Goal: Task Accomplishment & Management: Use online tool/utility

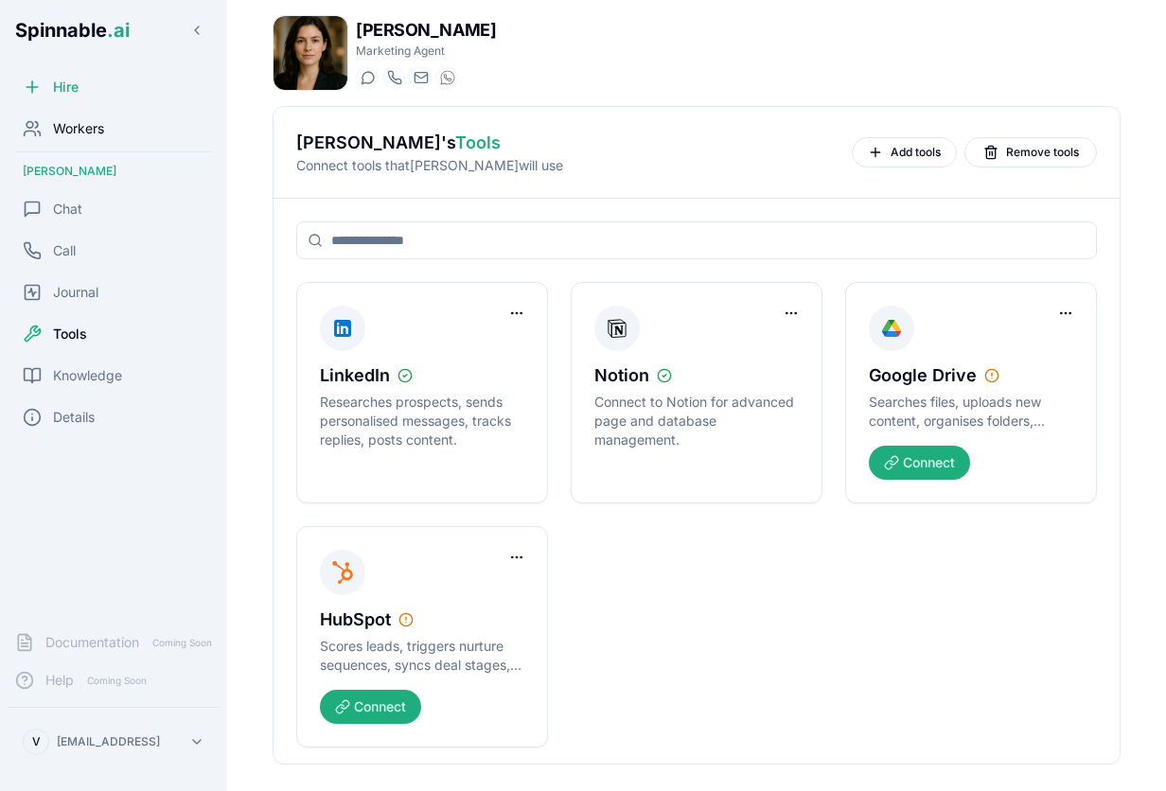
click at [81, 132] on span "Workers" at bounding box center [78, 128] width 51 height 19
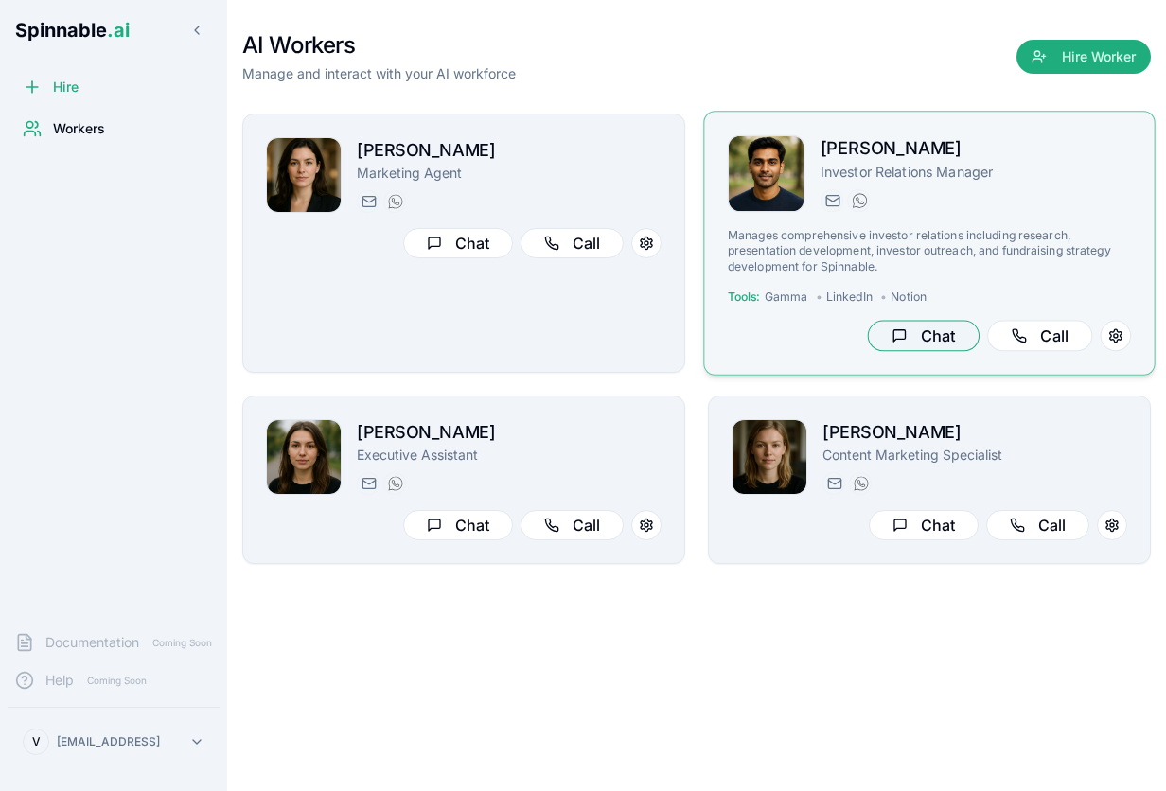
click at [904, 344] on button "Chat" at bounding box center [924, 336] width 112 height 31
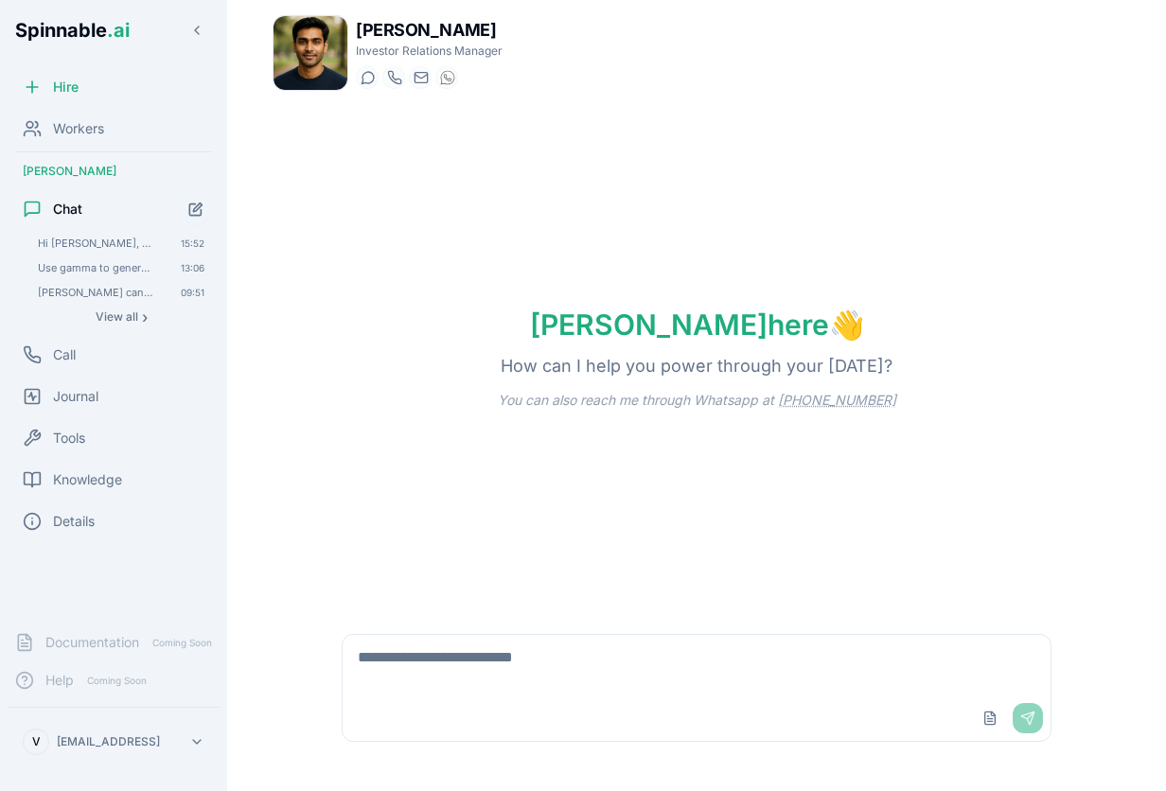
click at [445, 687] on textarea at bounding box center [696, 665] width 708 height 61
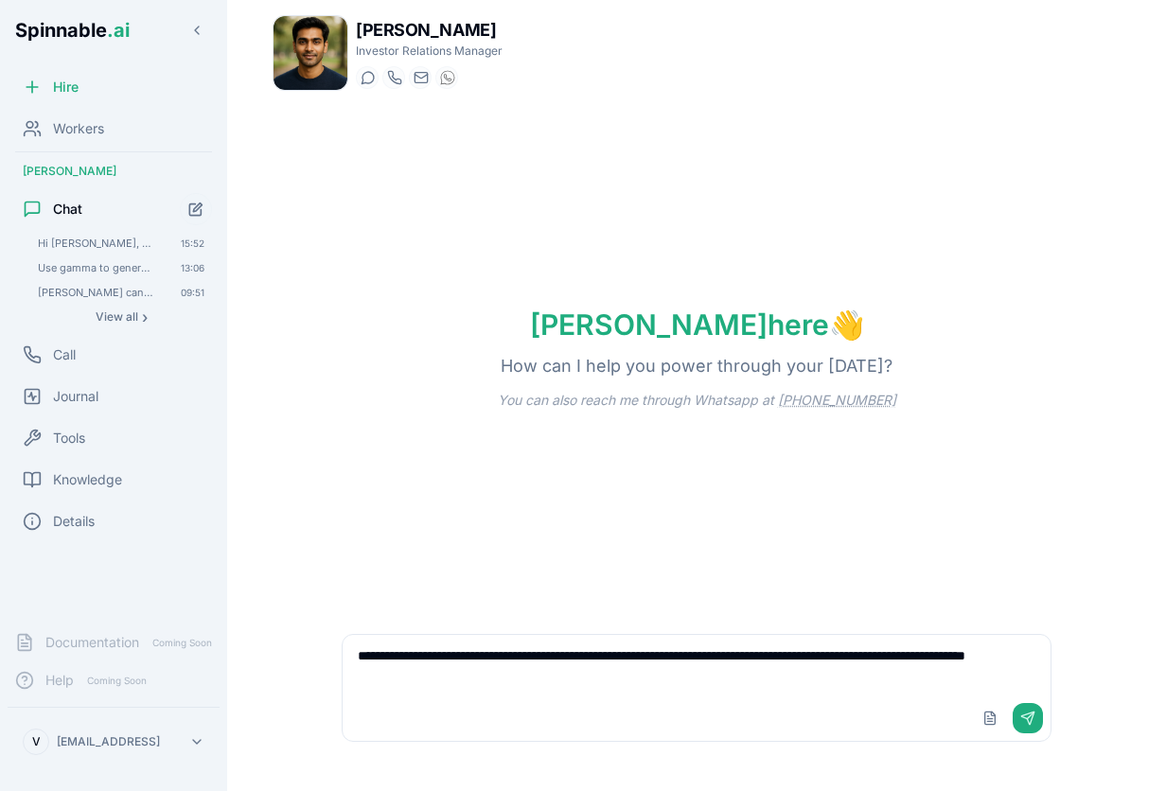
type textarea "**********"
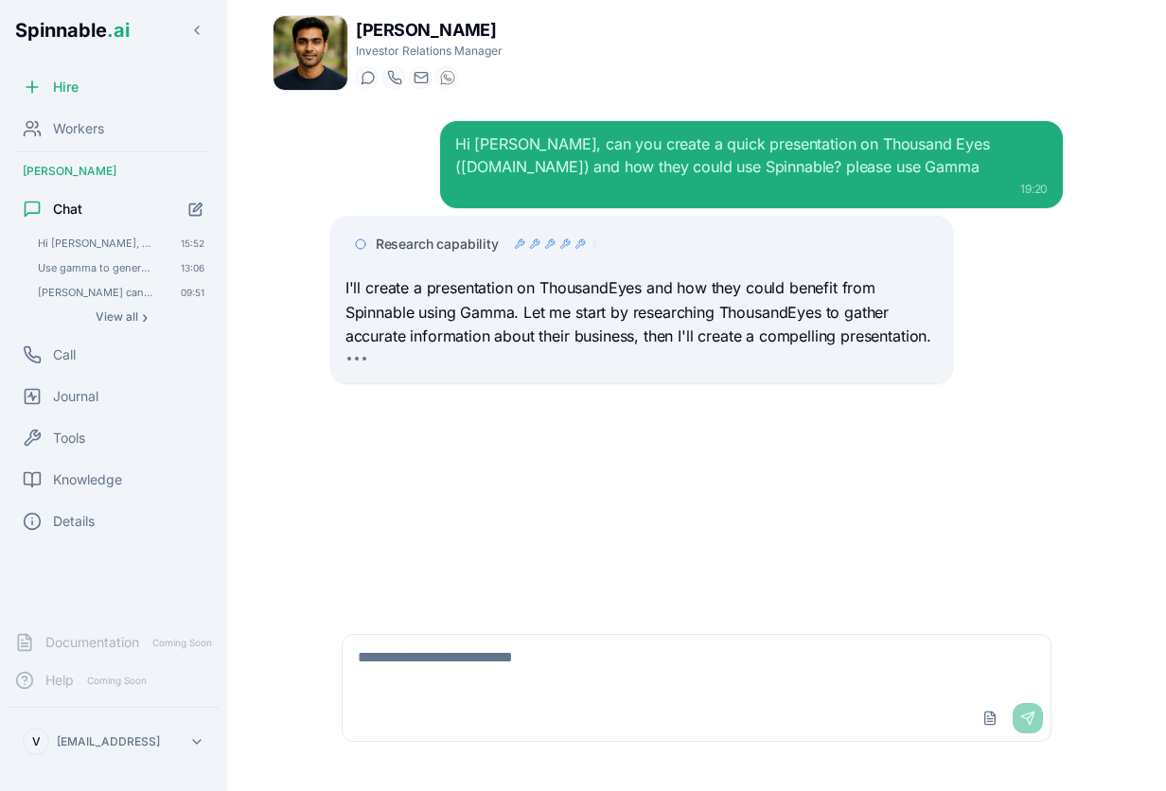
click at [480, 242] on span "Research capability" at bounding box center [437, 244] width 123 height 19
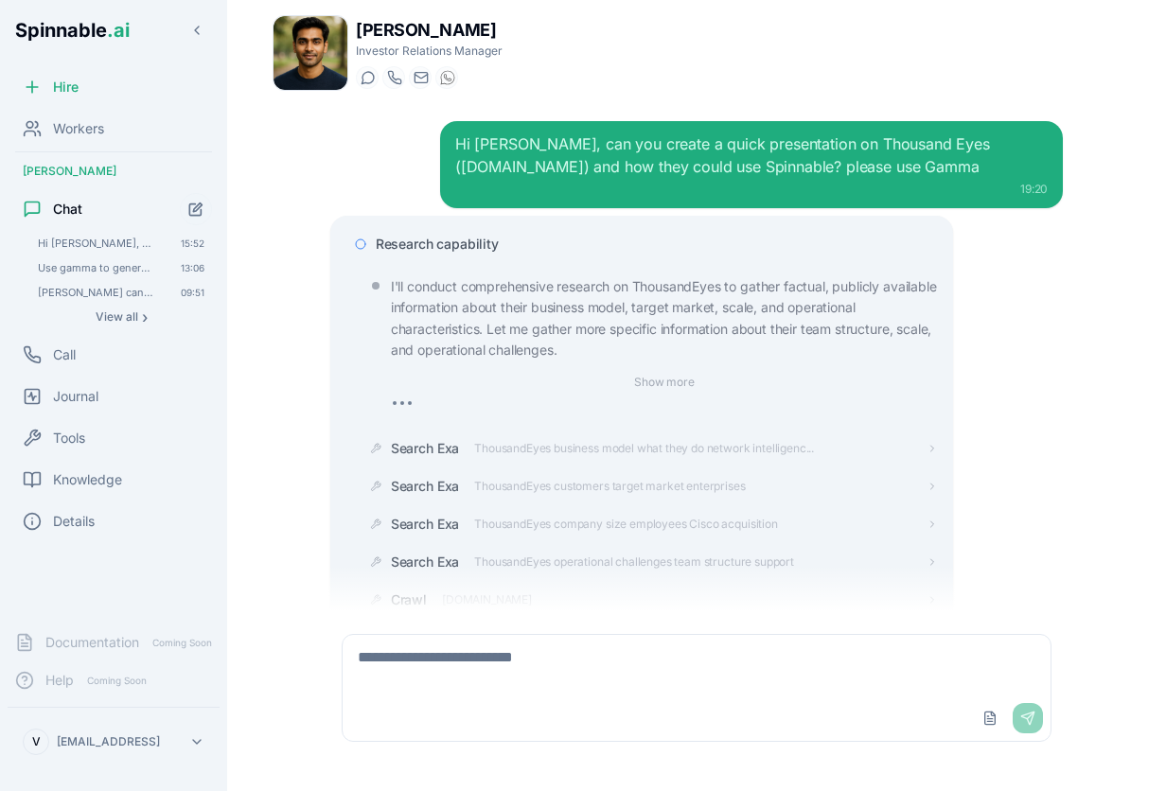
click at [430, 241] on span "Research capability" at bounding box center [437, 244] width 123 height 19
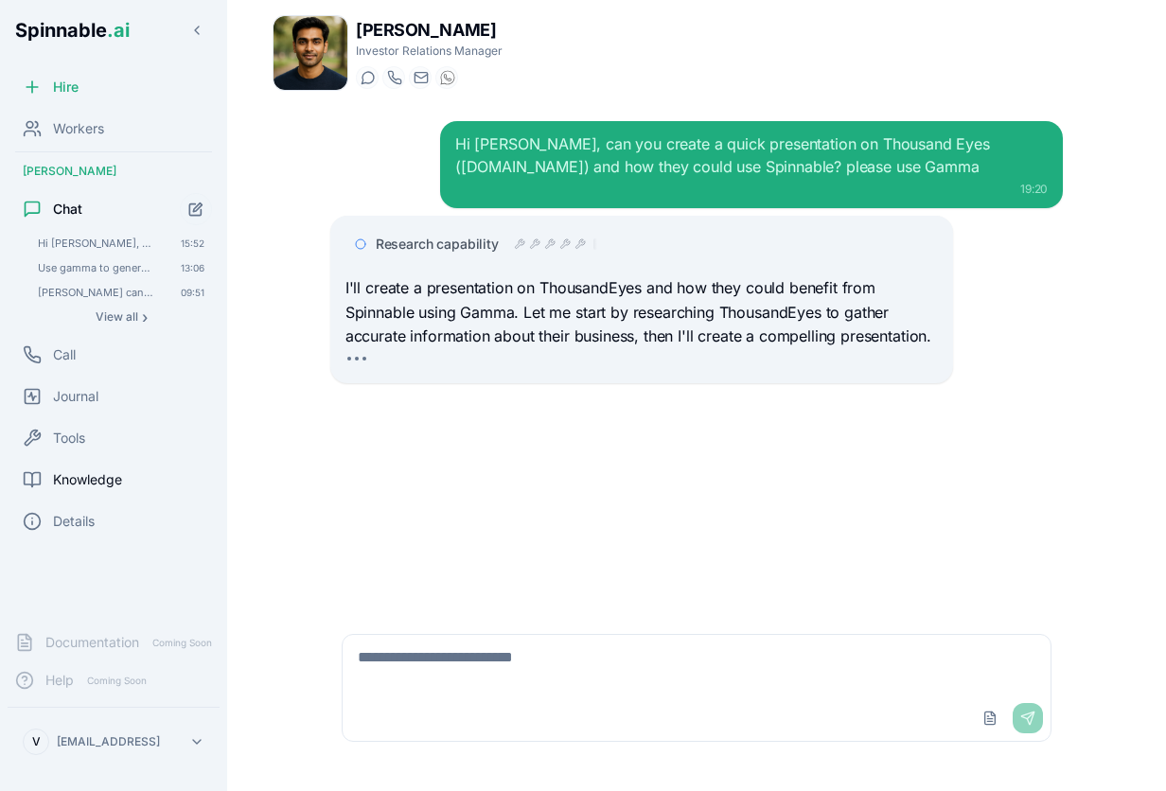
click at [85, 481] on span "Knowledge" at bounding box center [87, 479] width 69 height 19
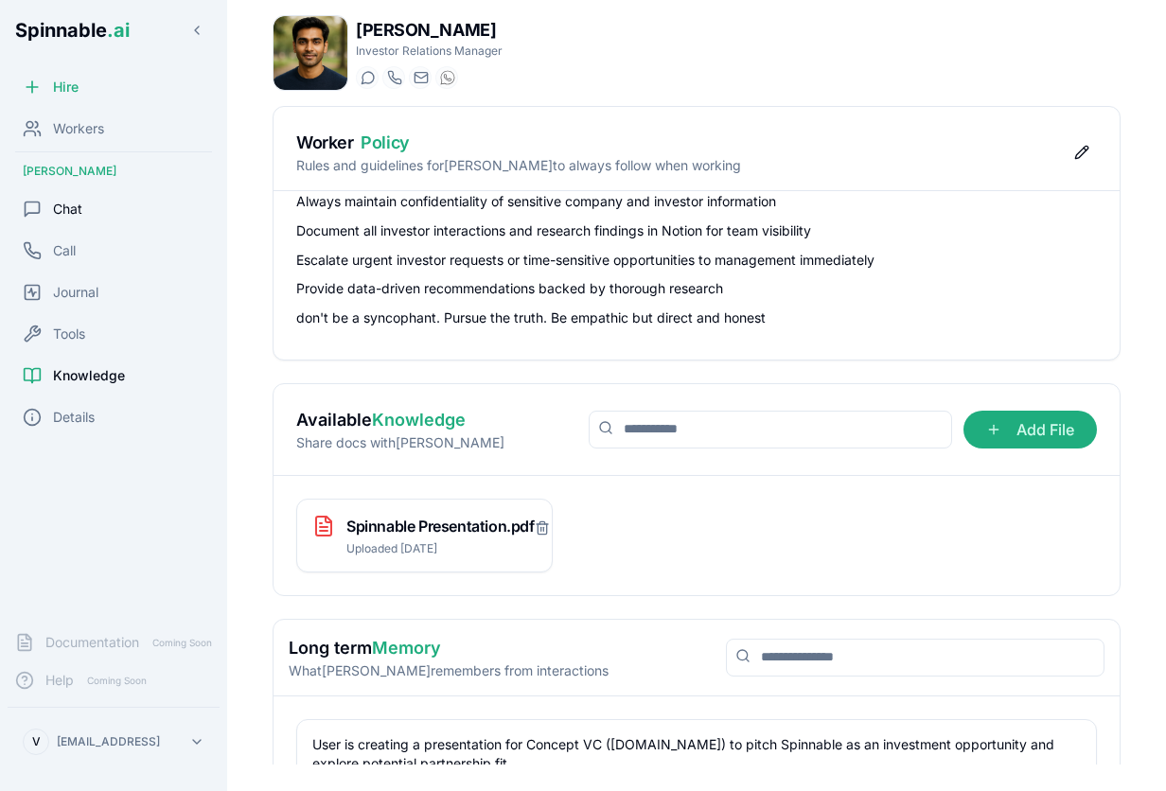
click at [79, 207] on span "Chat" at bounding box center [67, 209] width 29 height 19
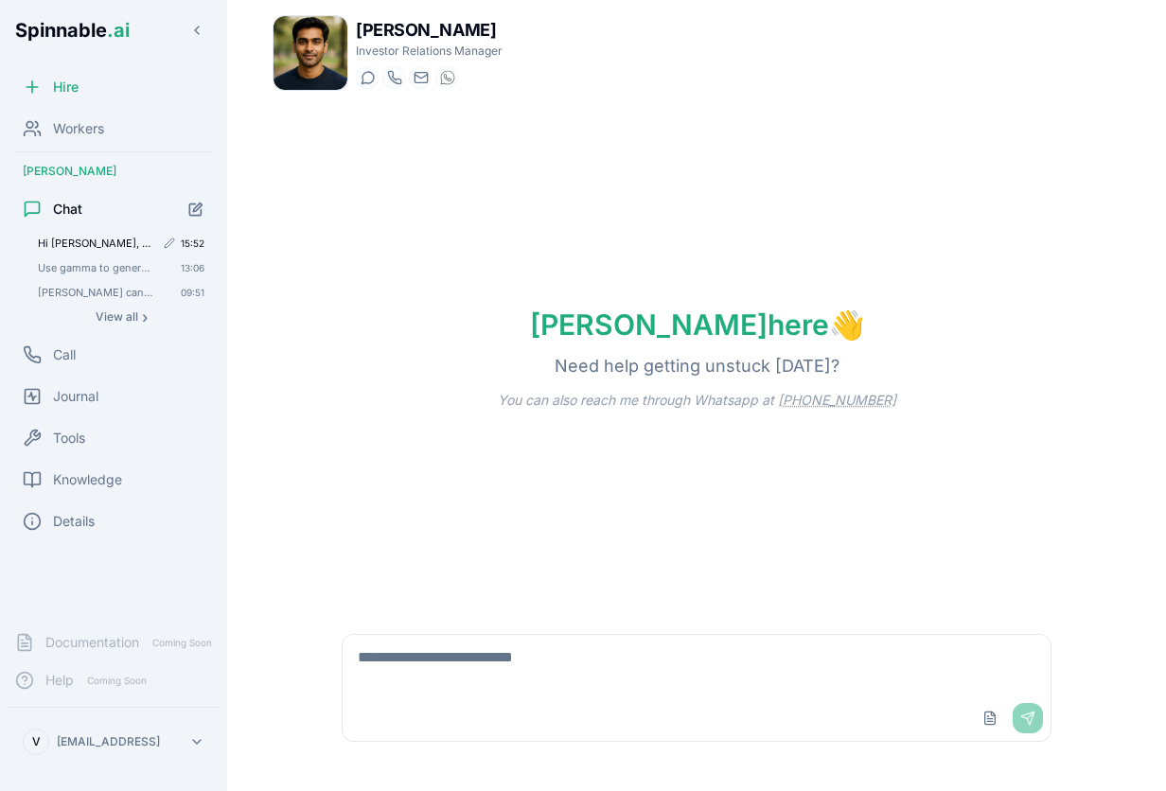
click at [79, 240] on span "Hi [PERSON_NAME], can you create a presentation on Gamma about how Concept VC (…" at bounding box center [96, 243] width 116 height 13
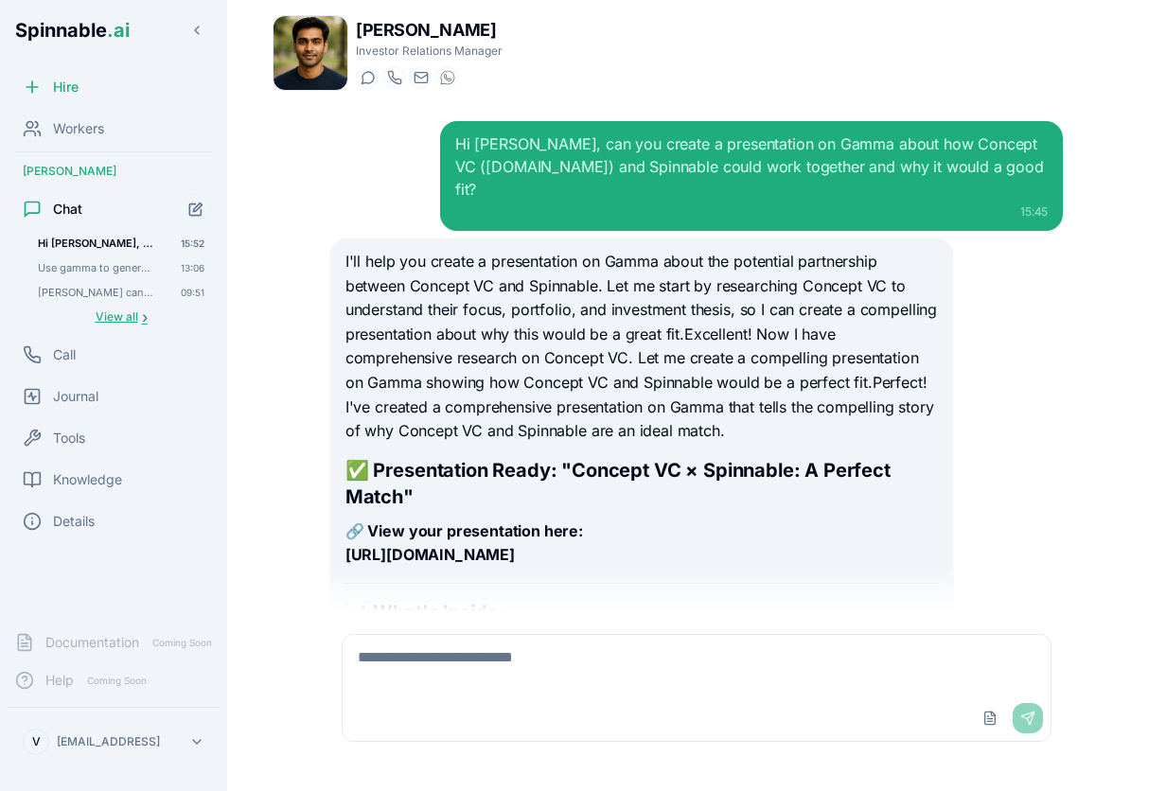
click at [114, 322] on span "View all" at bounding box center [117, 316] width 43 height 15
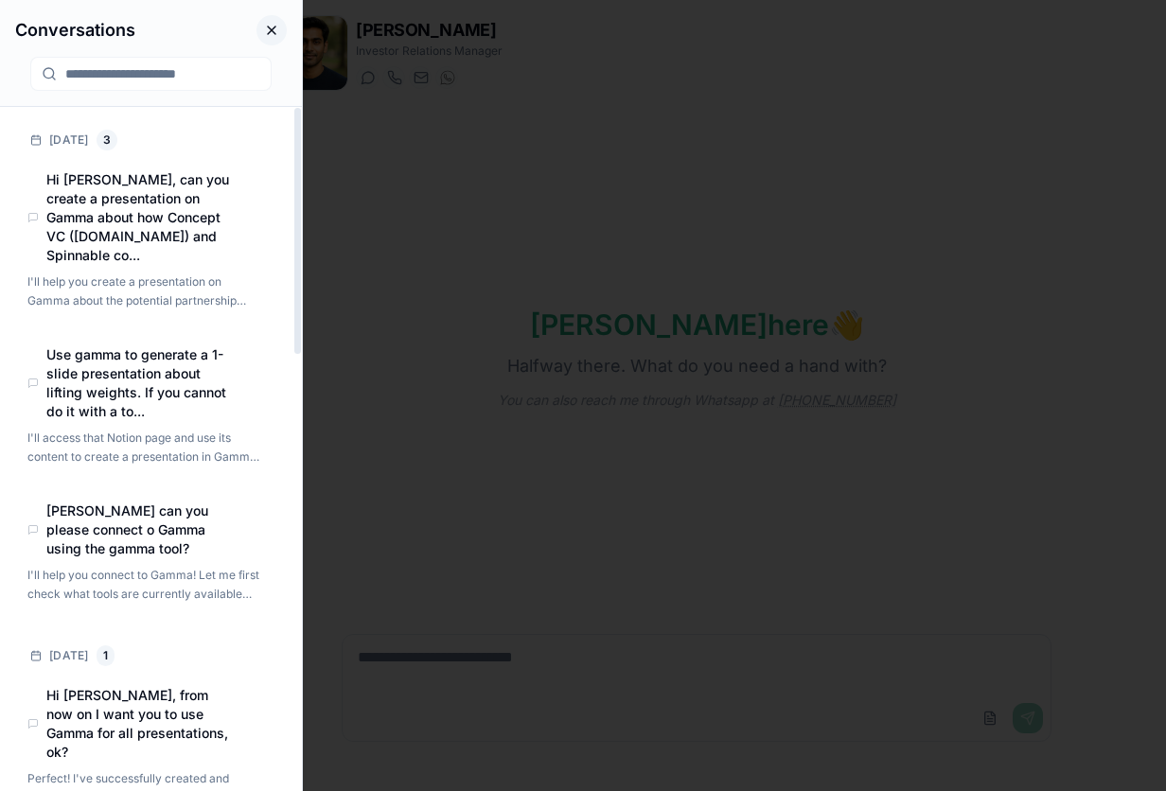
click at [272, 32] on button "Close conversations panel" at bounding box center [271, 30] width 30 height 30
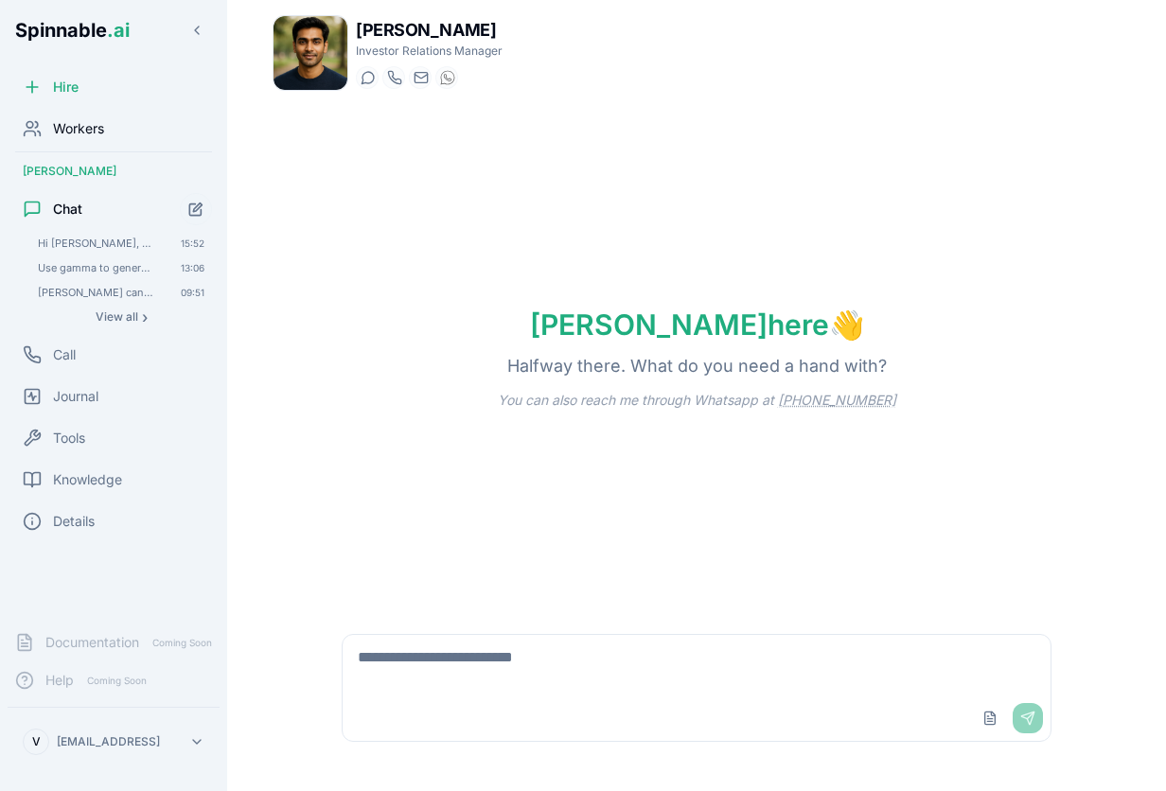
click at [94, 126] on span "Workers" at bounding box center [78, 128] width 51 height 19
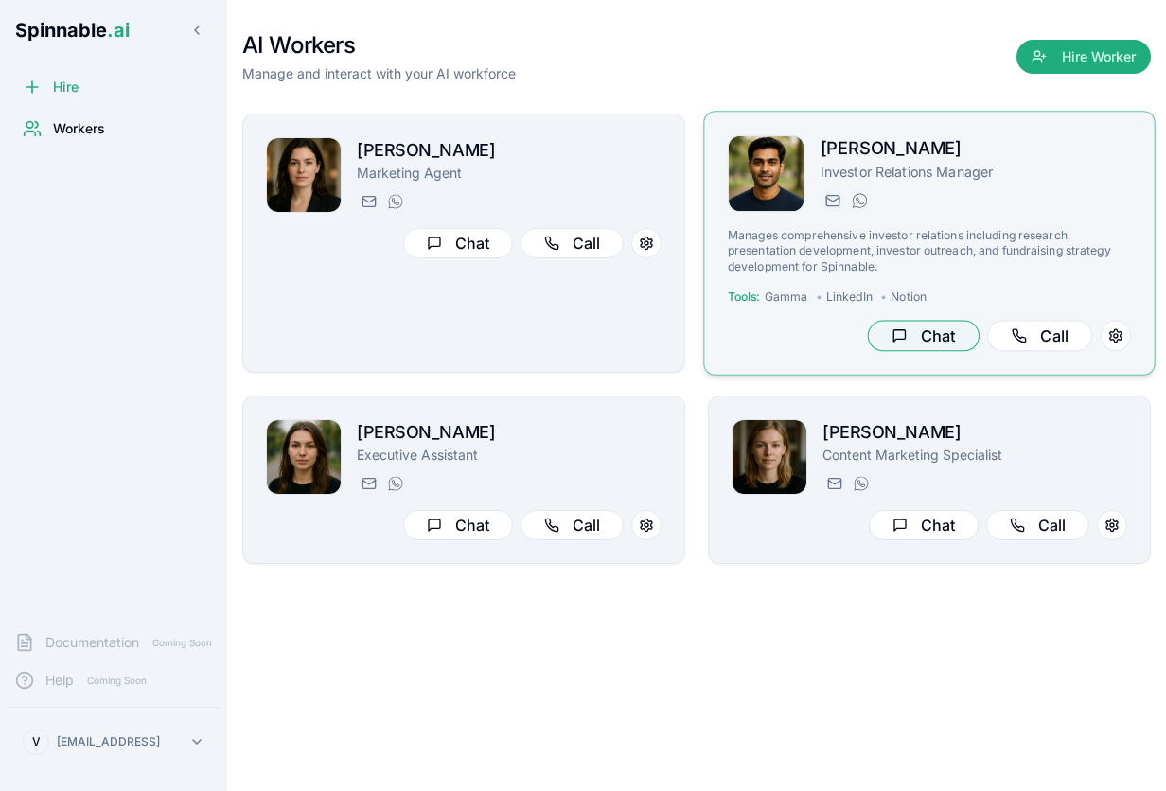
click at [921, 338] on button "Chat" at bounding box center [924, 336] width 112 height 31
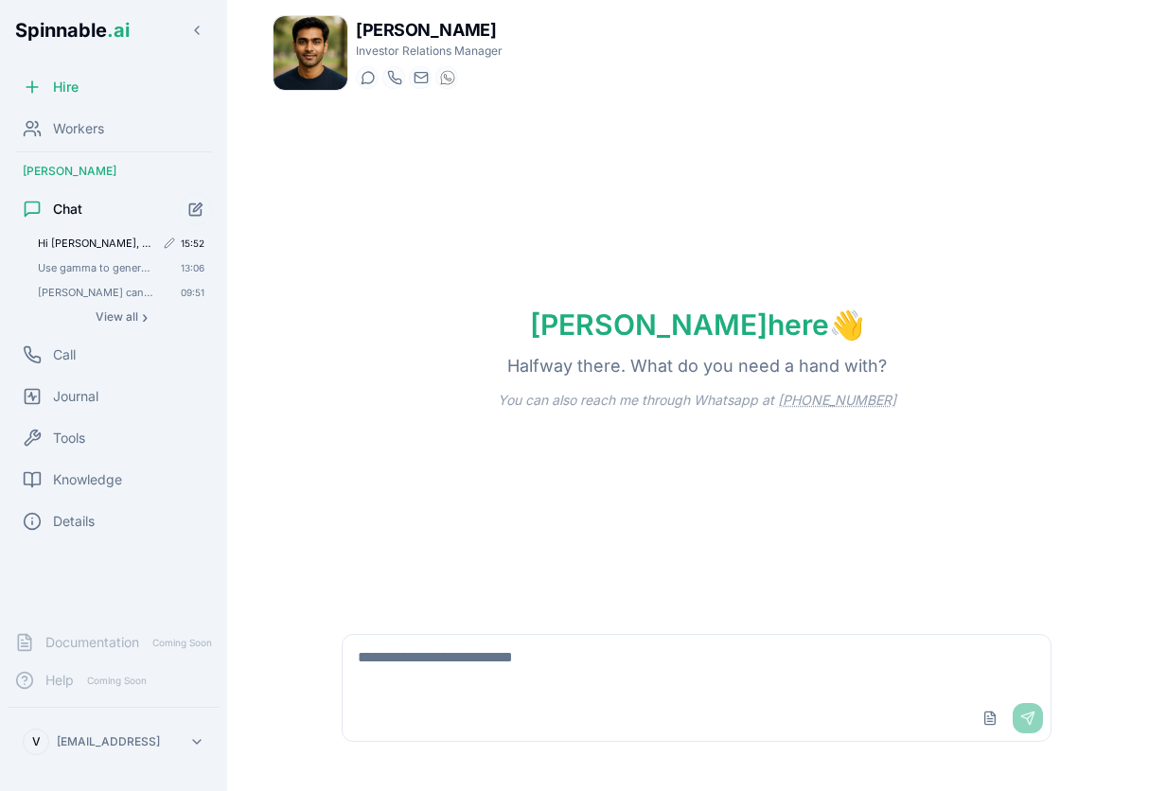
click at [122, 239] on span "Hi [PERSON_NAME], can you create a presentation on Gamma about how Concept VC (…" at bounding box center [96, 243] width 116 height 13
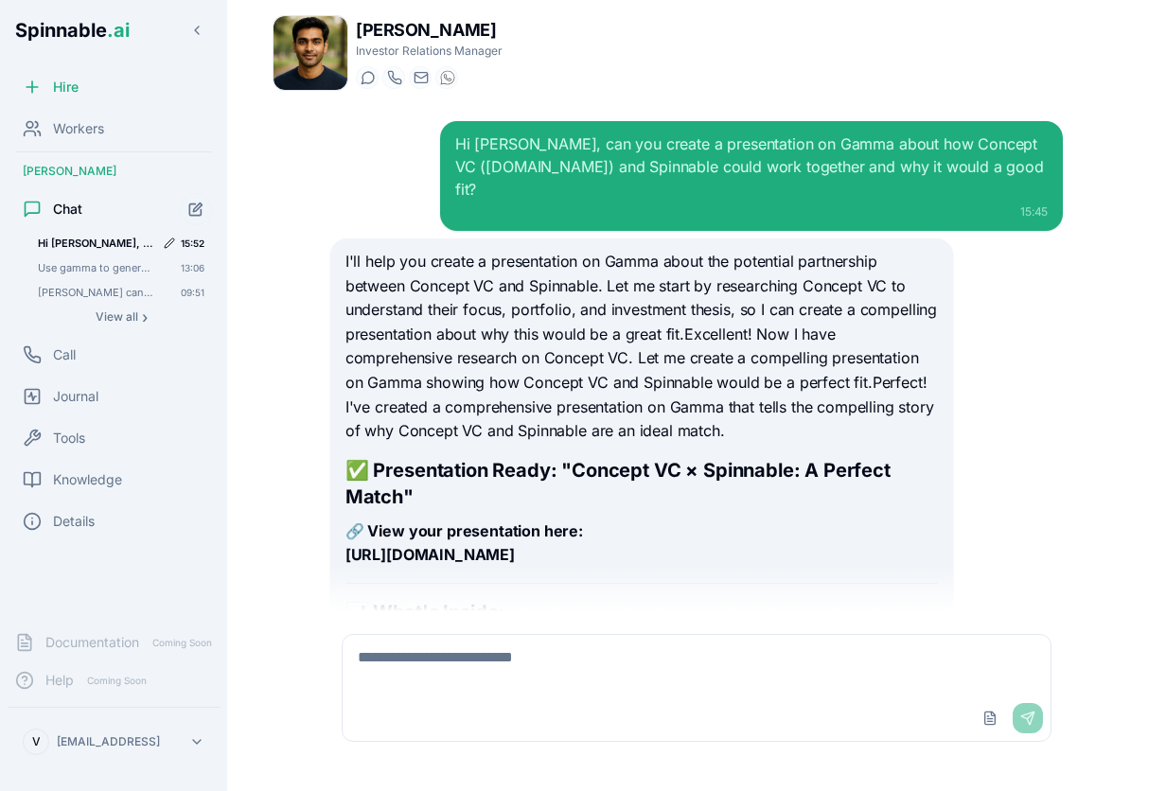
scroll to position [921, 0]
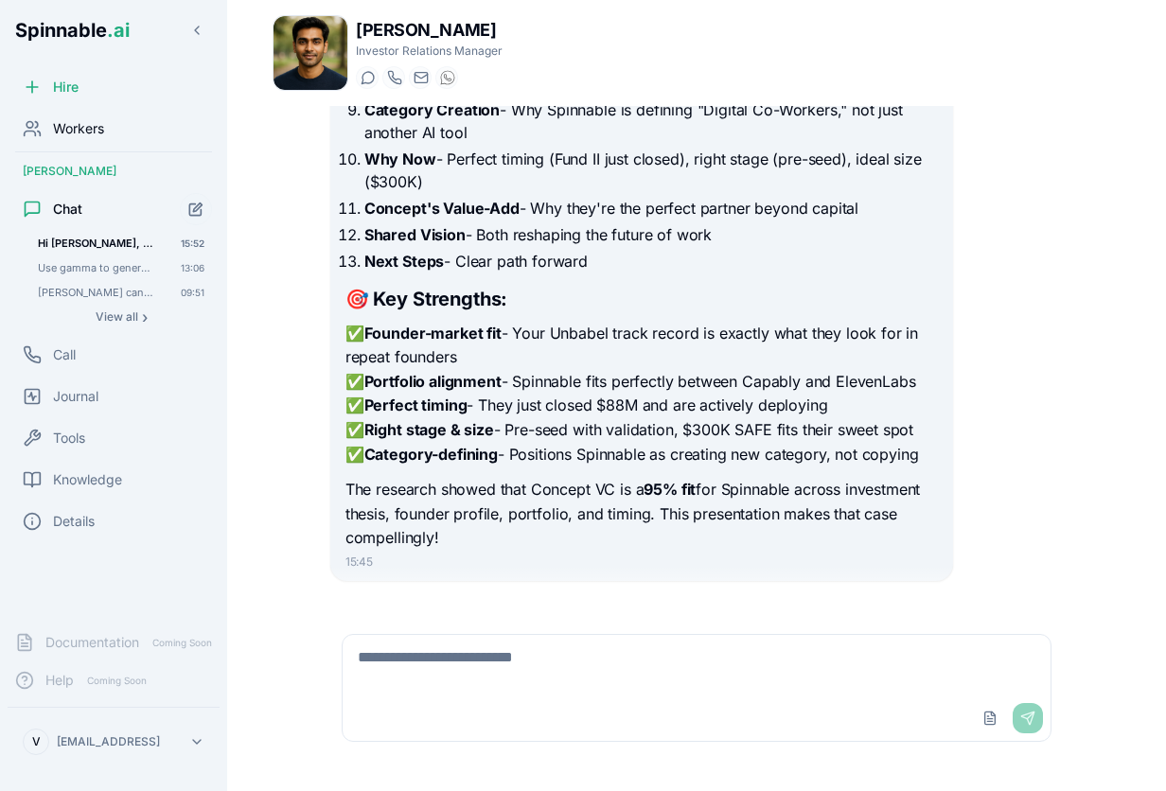
click at [79, 127] on span "Workers" at bounding box center [78, 128] width 51 height 19
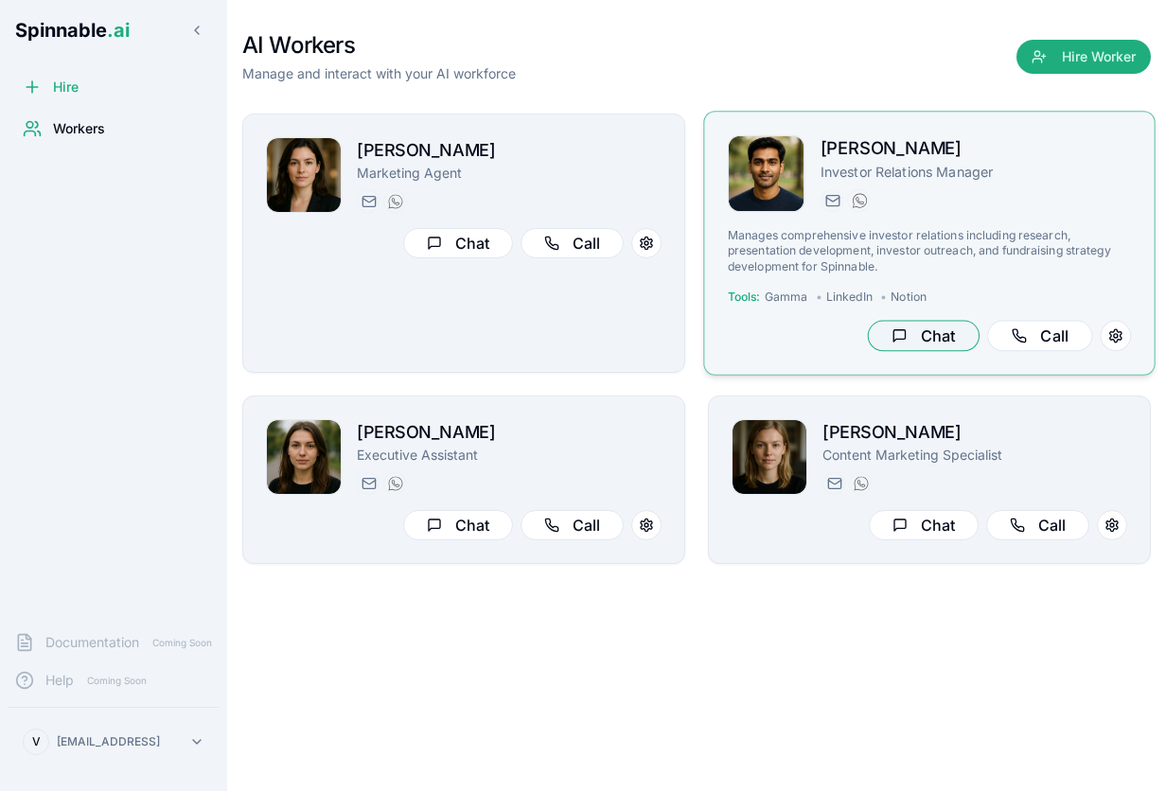
click at [909, 337] on button "Chat" at bounding box center [924, 336] width 112 height 31
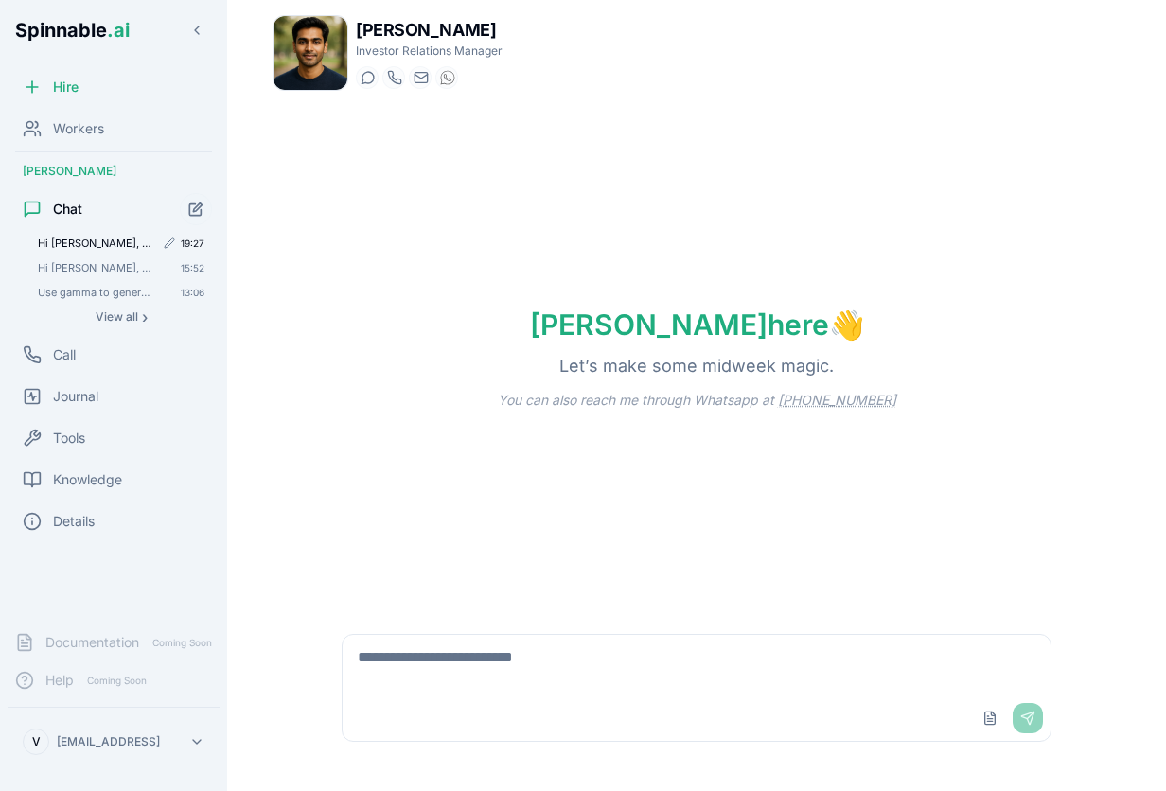
click at [100, 242] on span "Hi [PERSON_NAME], can you create a quick presentation on Thousand Eyes ([DOMAIN…" at bounding box center [96, 243] width 116 height 13
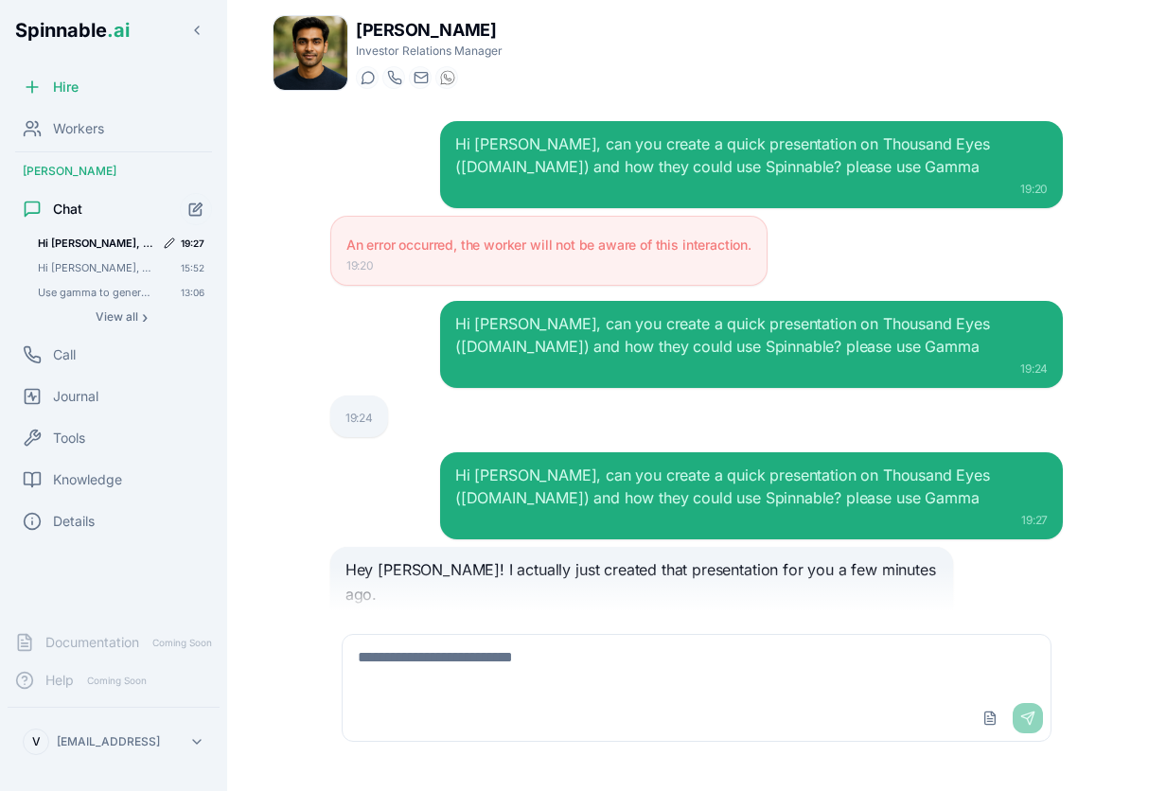
scroll to position [314, 0]
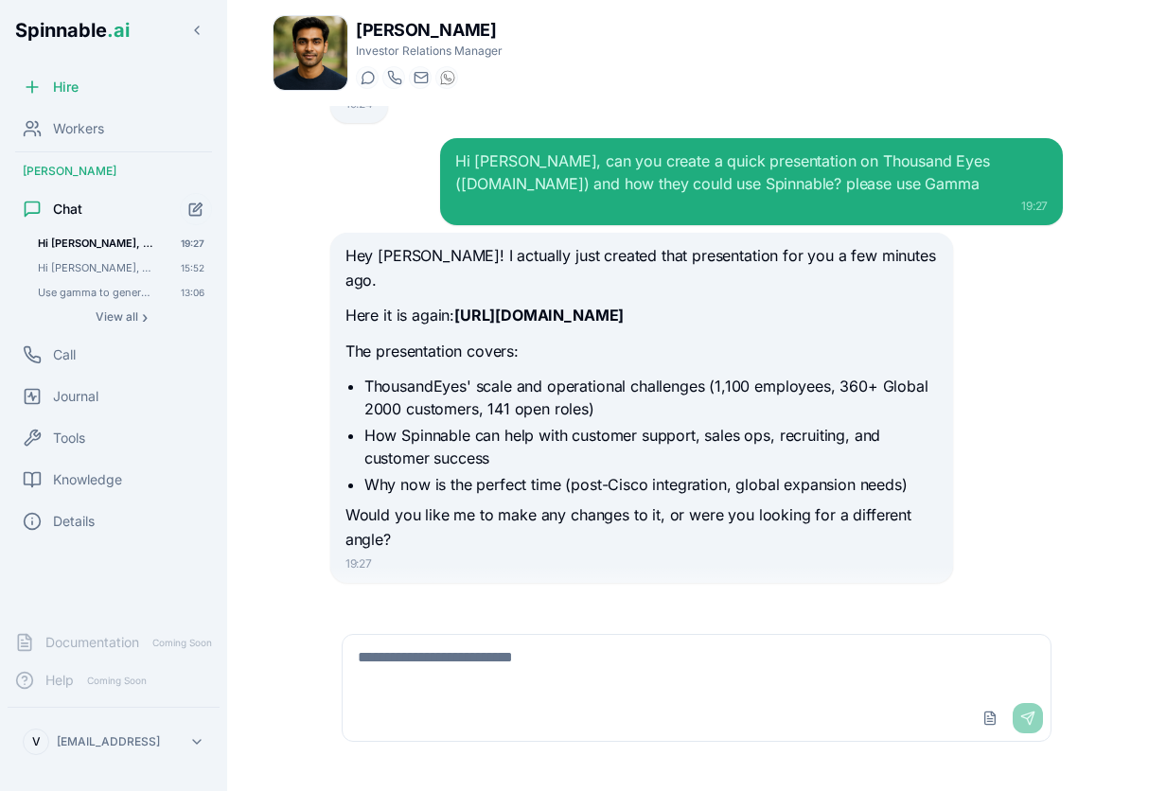
click at [566, 666] on textarea at bounding box center [696, 665] width 708 height 61
